Goal: Understand process/instructions: Learn how to perform a task or action

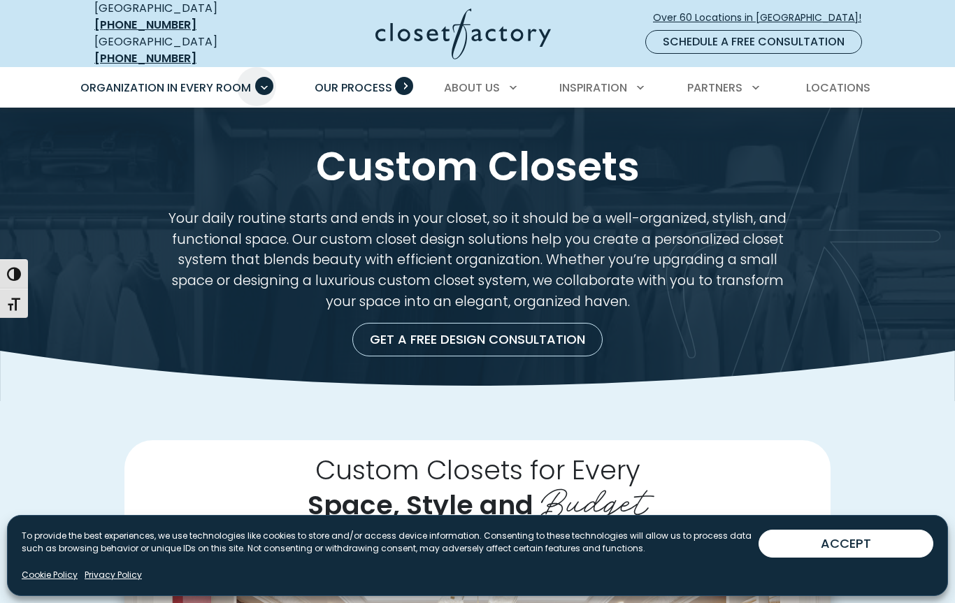
click at [376, 80] on span "Our Process" at bounding box center [353, 88] width 78 height 16
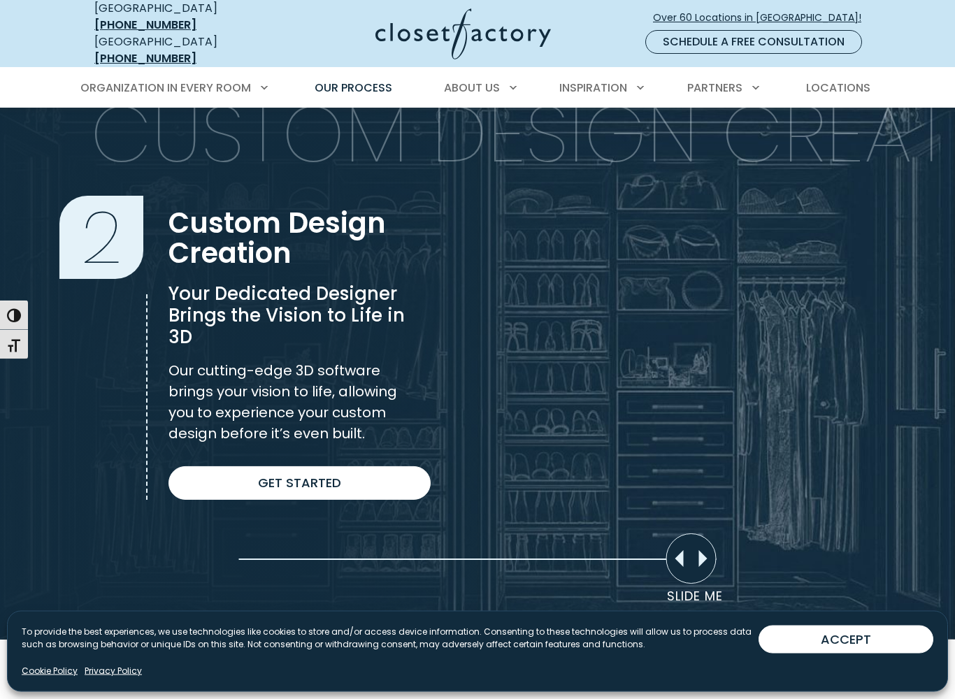
scroll to position [886, 0]
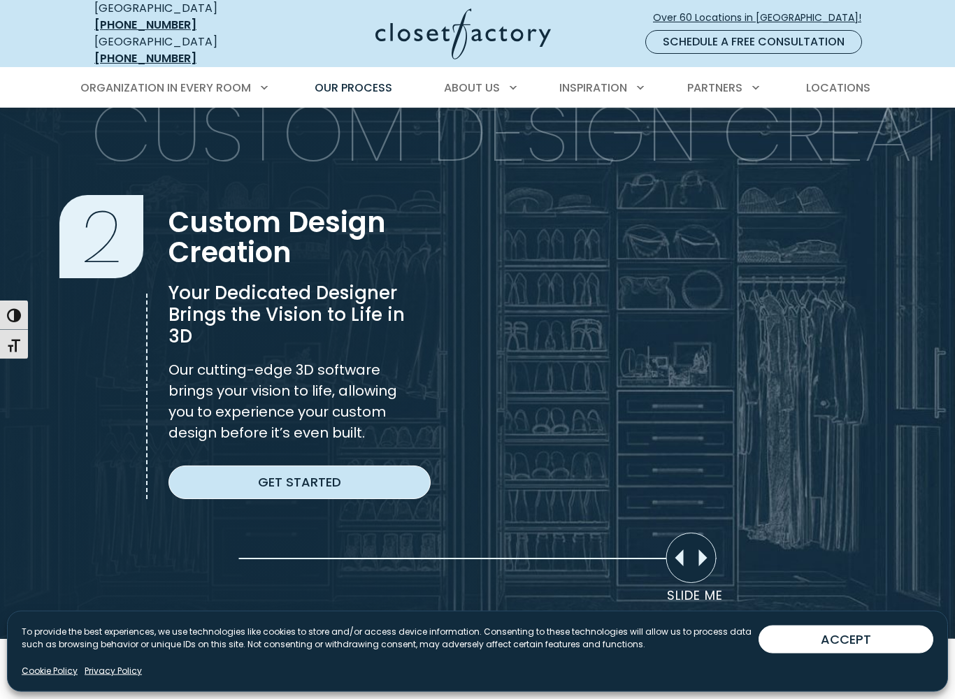
click at [275, 474] on link "Get Started" at bounding box center [299, 482] width 262 height 34
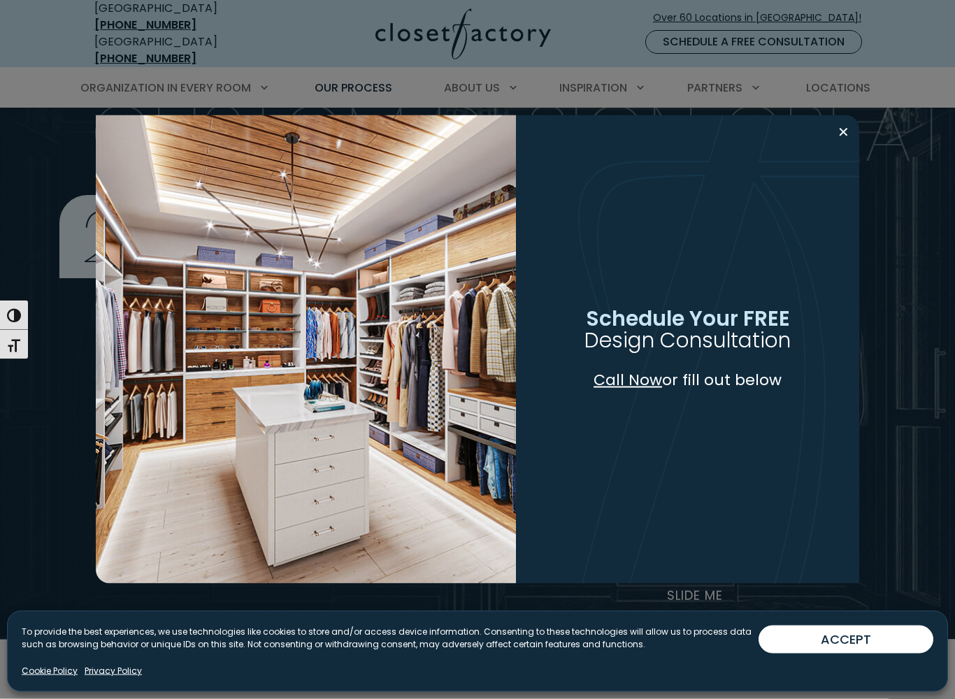
scroll to position [887, 0]
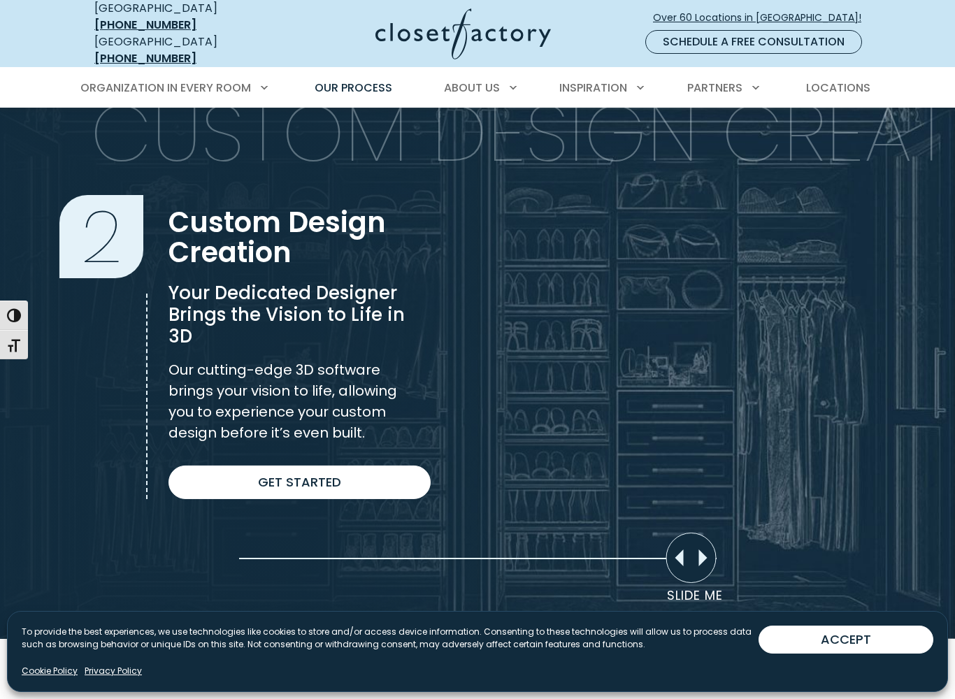
click at [393, 498] on section "Custom Design Creation 2 Custom Design Creation Your Dedicated Designer Brings …" at bounding box center [477, 346] width 955 height 585
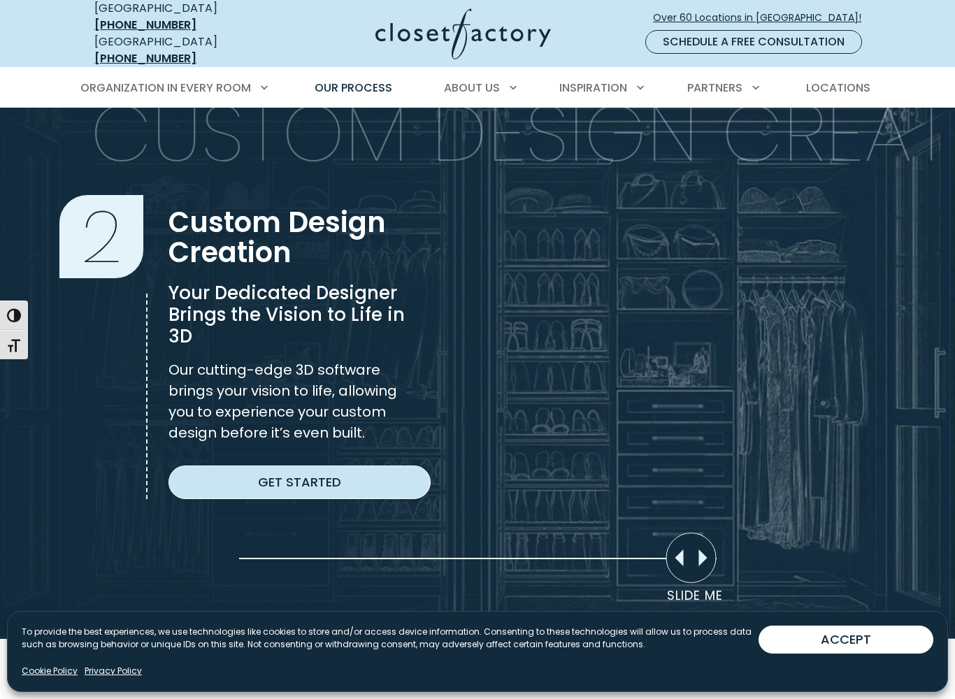
click at [372, 472] on link "Get Started" at bounding box center [299, 482] width 262 height 34
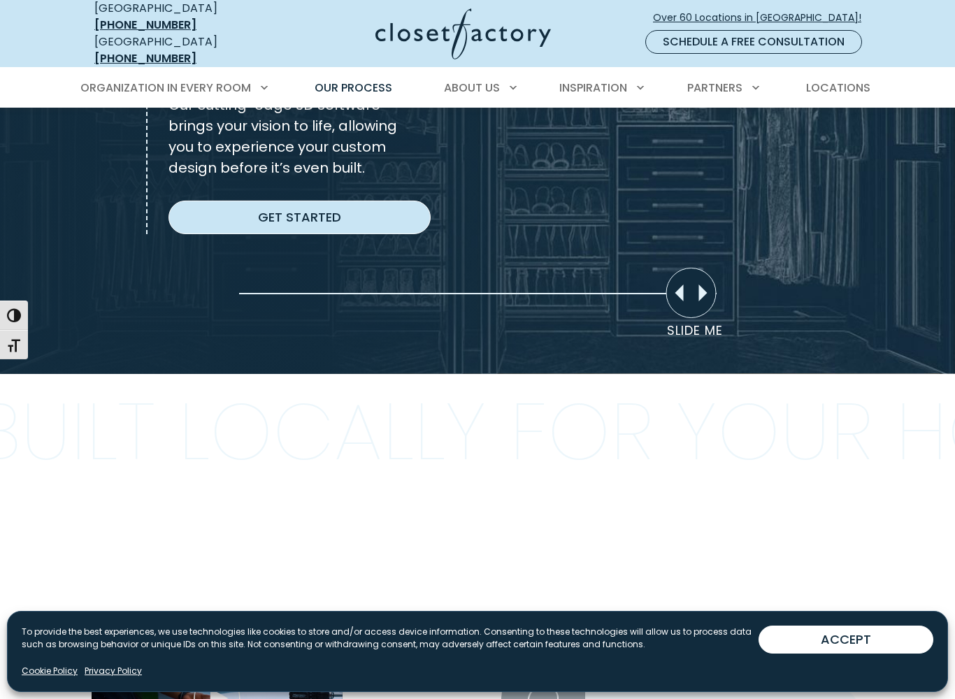
scroll to position [1163, 0]
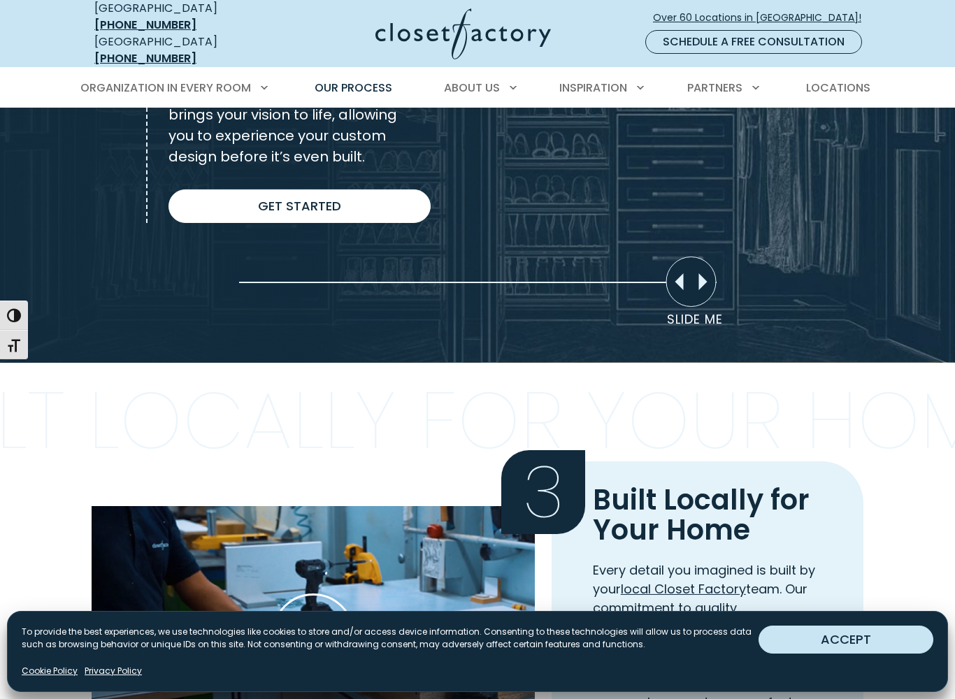
click at [887, 602] on button "ACCEPT" at bounding box center [845, 639] width 175 height 28
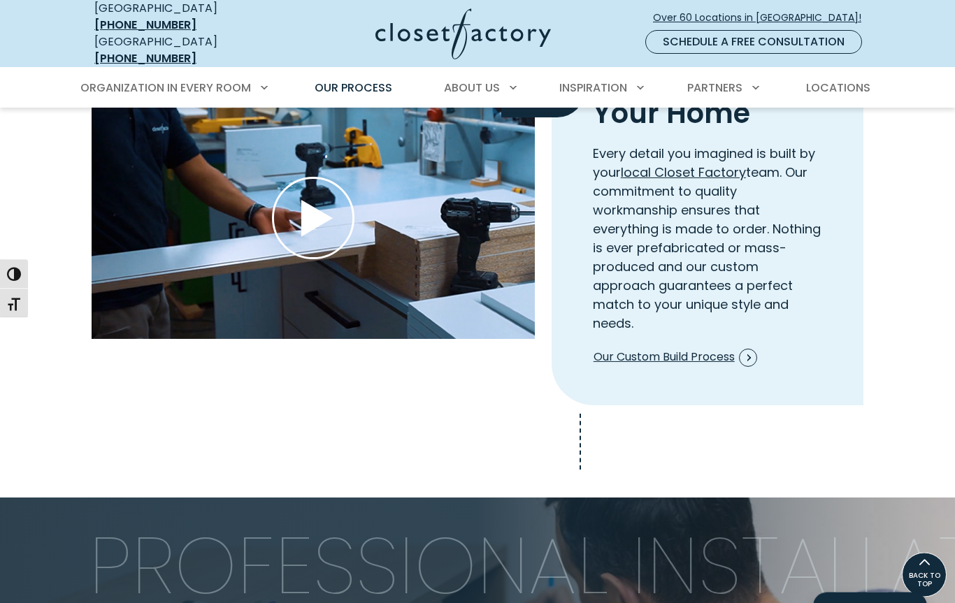
scroll to position [1569, 0]
